Goal: Task Accomplishment & Management: Use online tool/utility

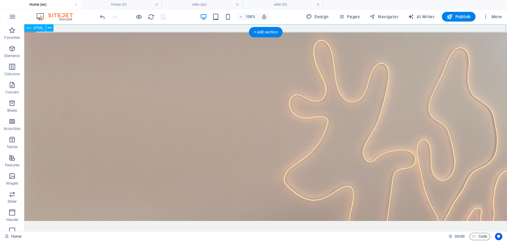
click at [36, 26] on span "HTML" at bounding box center [38, 28] width 10 height 4
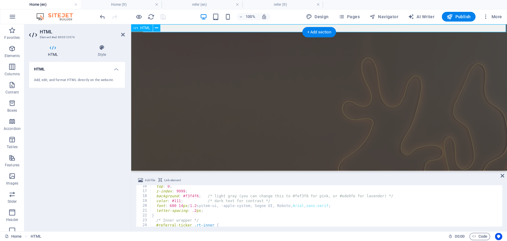
scroll to position [72, 0]
click at [190, 198] on div "position : sticky ; top : 0 ; z-index : 9999 ; background : #f3f4f6 ; /* light …" at bounding box center [326, 206] width 351 height 51
paste textarea "#ffe6f0"
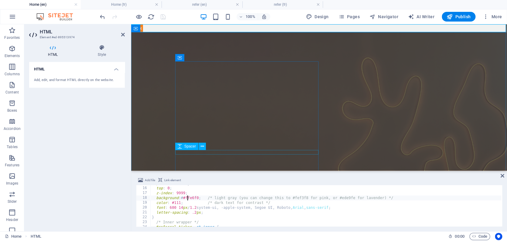
type textarea "background: #ffe6f0; /* light gray (you can change this to #fef3f8 for pink, or…"
click at [81, 123] on div "HTML Add, edit, and format HTML directly on the website." at bounding box center [77, 144] width 96 height 165
click at [164, 17] on icon "save" at bounding box center [163, 16] width 7 height 7
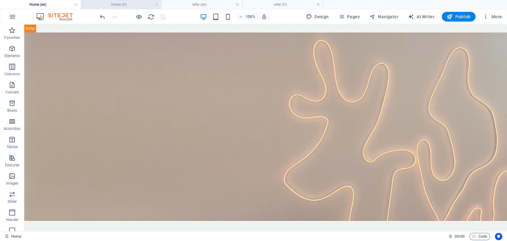
click at [125, 5] on h4 "Home (fr)" at bounding box center [121, 4] width 81 height 7
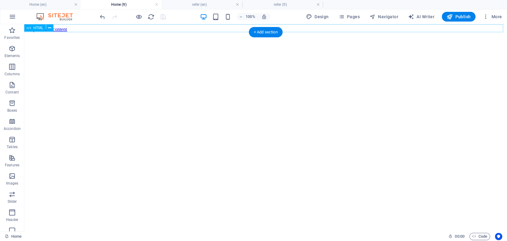
click at [34, 28] on span "HTML" at bounding box center [38, 28] width 10 height 4
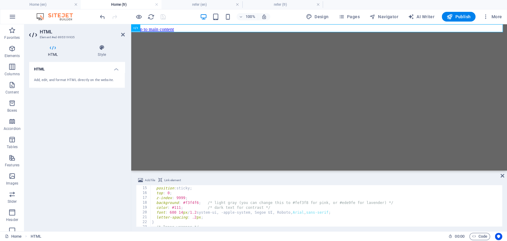
scroll to position [67, 0]
drag, startPoint x: 183, startPoint y: 203, endPoint x: 198, endPoint y: 202, distance: 14.6
click at [198, 202] on div "#referral-ticker { position : sticky ; top : 0 ; z-index : 9999 ; background : …" at bounding box center [326, 206] width 351 height 51
type textarea "background: #ffe6f0; /* light gray (you can change this to #fef3f8 for pink, or…"
drag, startPoint x: 118, startPoint y: 146, endPoint x: 117, endPoint y: 136, distance: 9.9
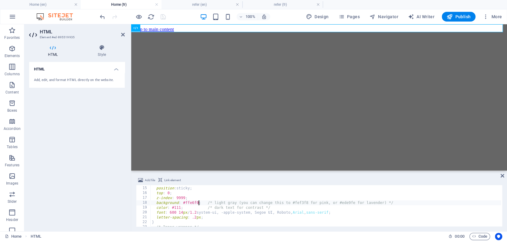
click at [118, 146] on div "HTML Add, edit, and format HTML directly on the website." at bounding box center [77, 144] width 96 height 165
drag, startPoint x: 164, startPoint y: 17, endPoint x: 135, endPoint y: 2, distance: 32.7
click at [164, 17] on icon "save" at bounding box center [163, 16] width 7 height 7
